Goal: Transaction & Acquisition: Purchase product/service

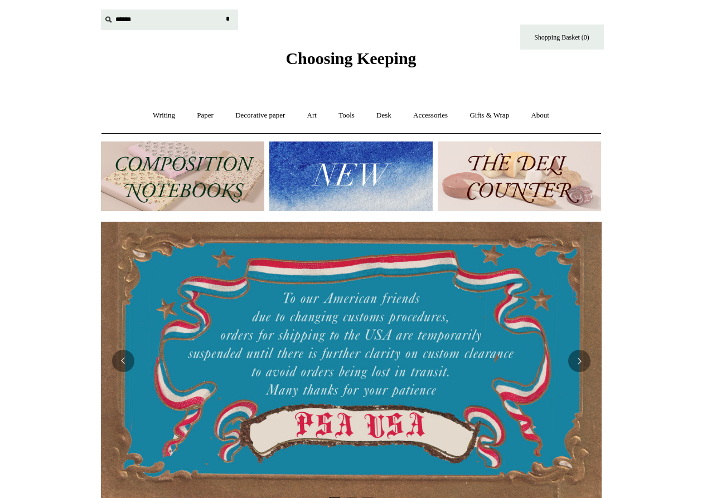
click at [163, 14] on input "text" at bounding box center [169, 19] width 137 height 21
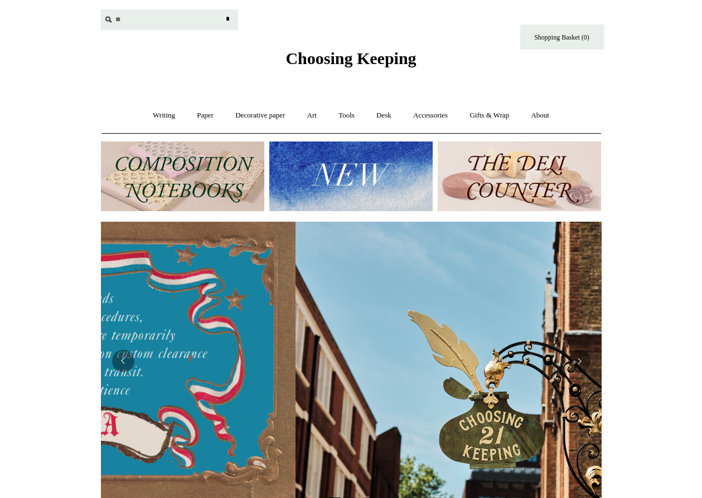
scroll to position [0, 500]
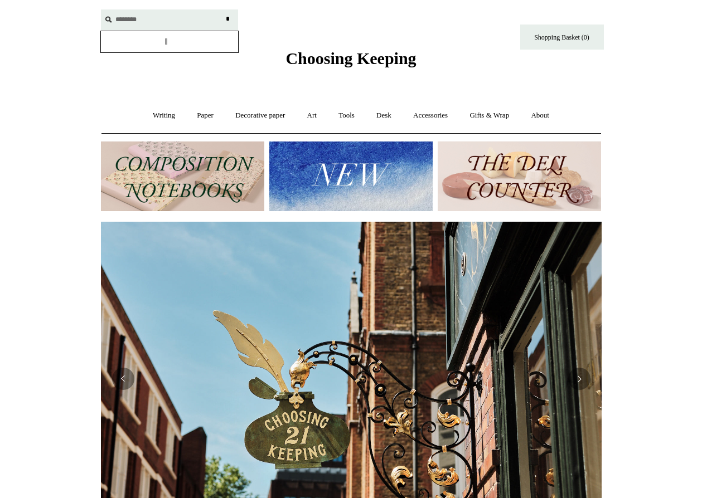
type input "********"
click at [222, 9] on input "*" at bounding box center [227, 19] width 11 height 20
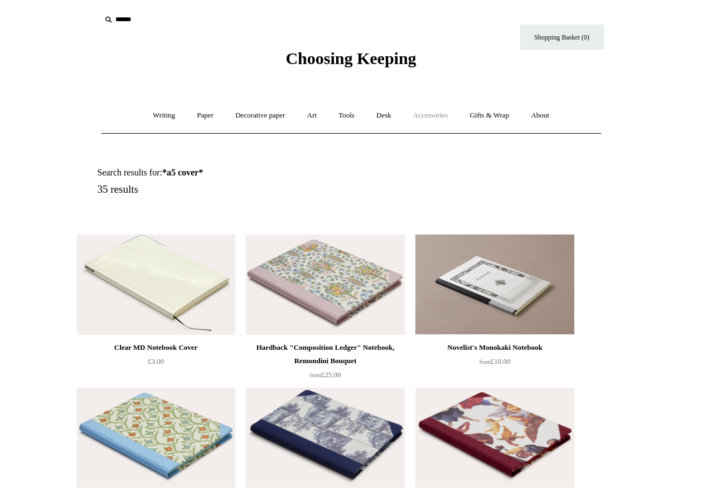
click at [440, 117] on link "Accessories +" at bounding box center [430, 116] width 55 height 30
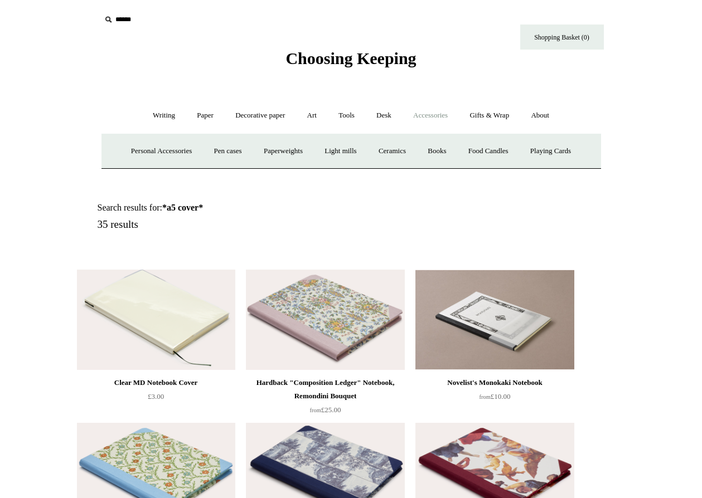
click at [128, 26] on input "text" at bounding box center [169, 19] width 137 height 21
type input "*"
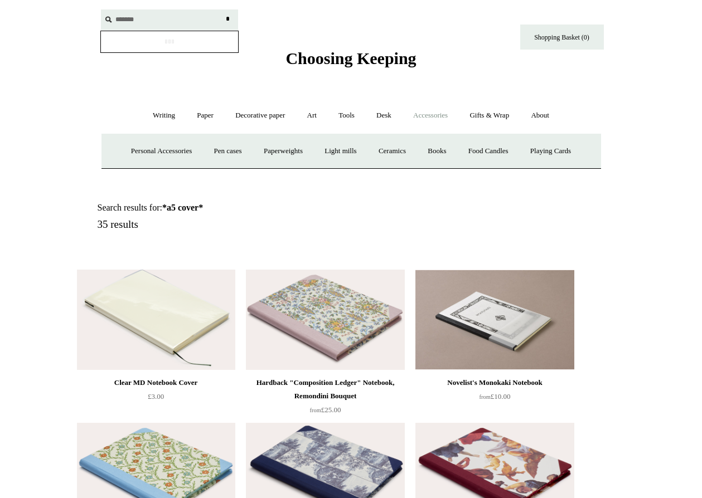
type input "*******"
click at [222, 9] on input "*" at bounding box center [227, 19] width 11 height 20
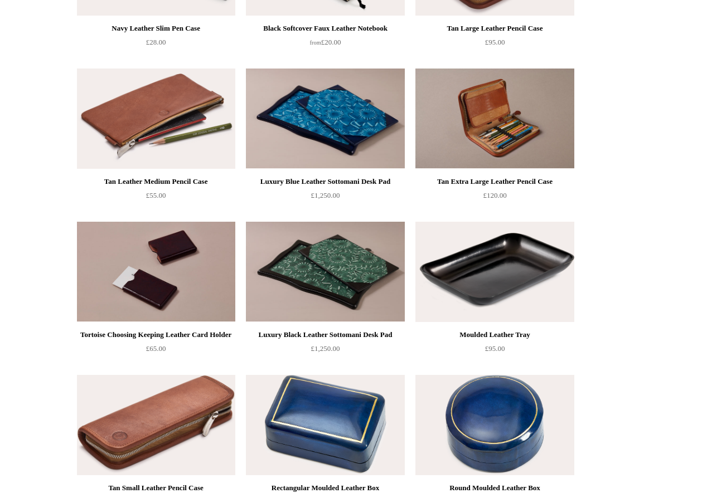
scroll to position [243, 0]
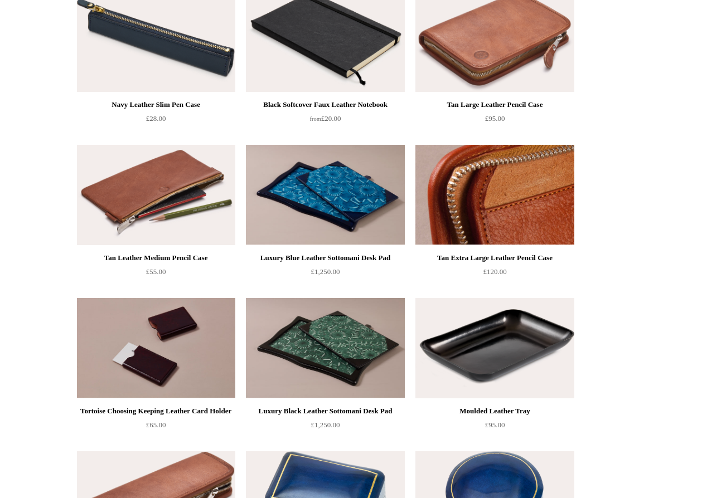
click at [531, 173] on img at bounding box center [494, 195] width 158 height 100
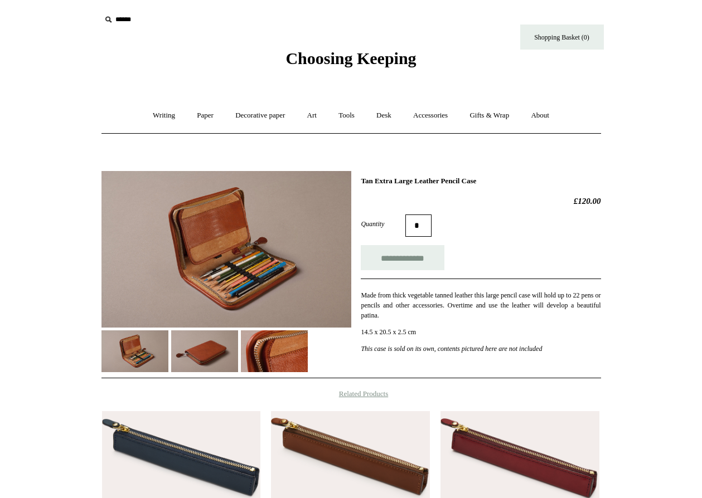
click at [273, 351] on img at bounding box center [274, 351] width 67 height 42
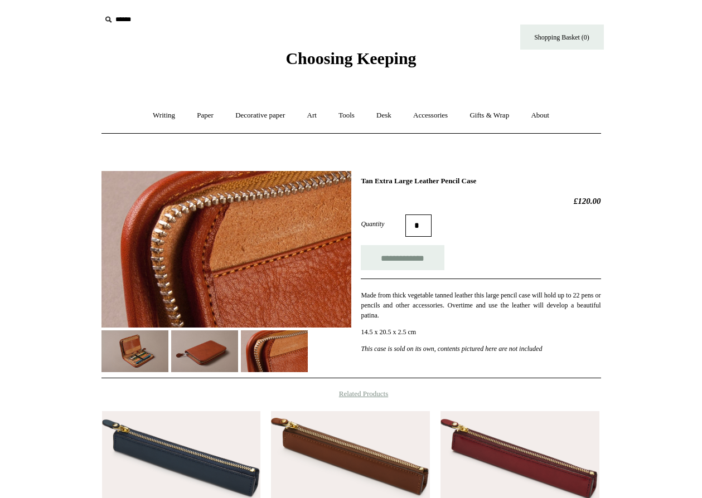
click at [211, 348] on img at bounding box center [204, 351] width 67 height 42
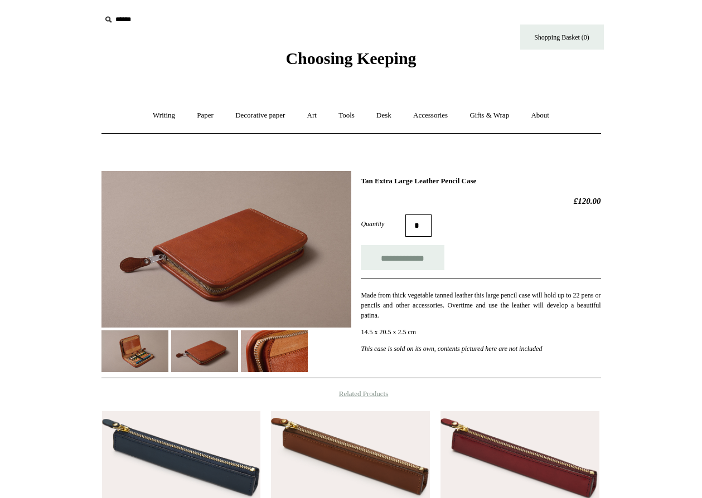
click at [151, 359] on img at bounding box center [134, 351] width 67 height 42
